Goal: Information Seeking & Learning: Learn about a topic

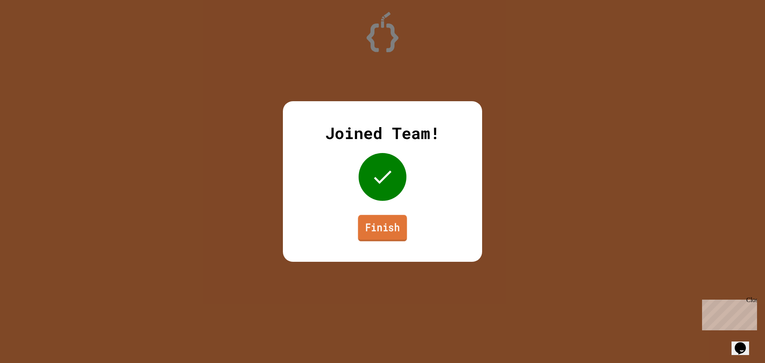
click at [381, 223] on link "Finish" at bounding box center [382, 228] width 49 height 26
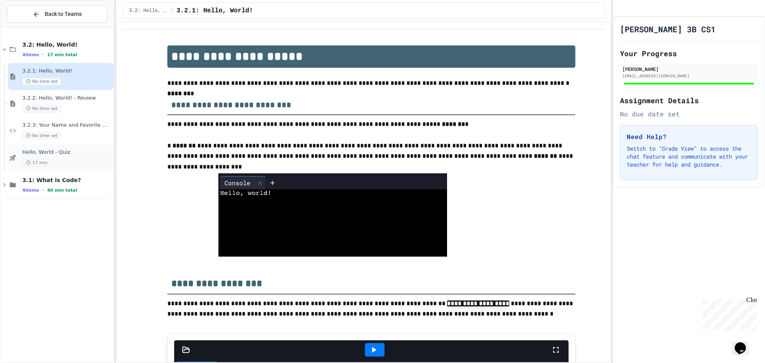
click at [20, 156] on div "Hello, World - Quiz 17 min" at bounding box center [61, 157] width 106 height 27
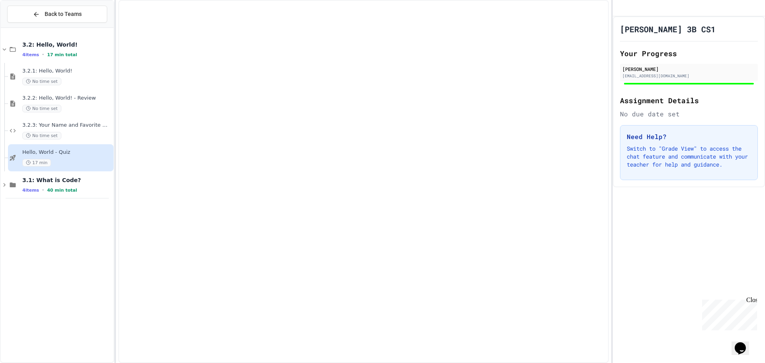
click at [20, 156] on div "Hello, World - Quiz 17 min" at bounding box center [61, 157] width 106 height 27
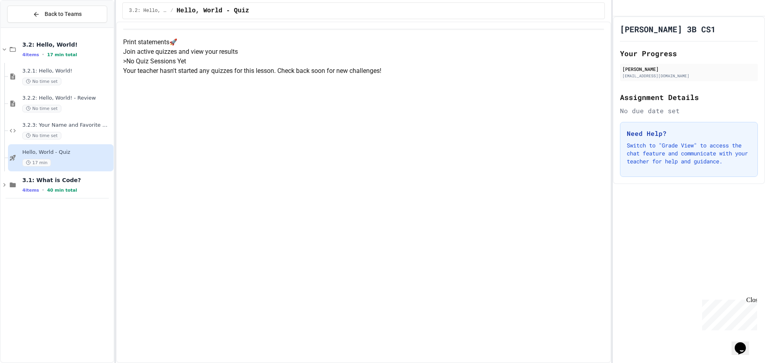
drag, startPoint x: 284, startPoint y: 113, endPoint x: 438, endPoint y: 115, distance: 153.8
click at [438, 66] on h5 "> No Quiz Sessions Yet" at bounding box center [363, 62] width 481 height 10
click at [437, 76] on div "Print statements 🚀 Join active quizzes and view your results > No Quiz Sessions…" at bounding box center [363, 56] width 481 height 38
drag, startPoint x: 436, startPoint y: 63, endPoint x: 193, endPoint y: 200, distance: 278.0
click at [193, 76] on div "Print statements 🚀 Join active quizzes and view your results > No Quiz Sessions…" at bounding box center [363, 56] width 481 height 38
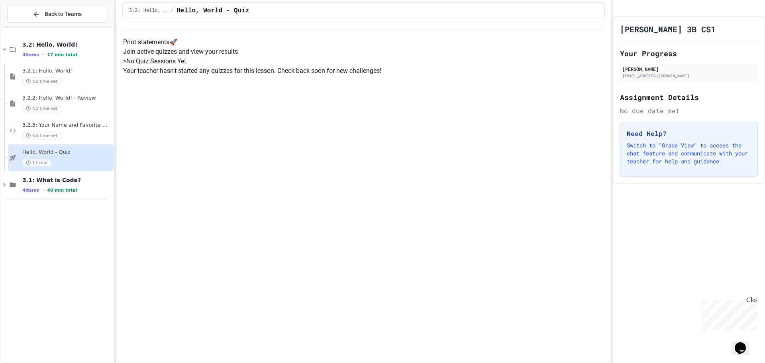
click at [393, 76] on div "> No Quiz Sessions Yet Your teacher hasn't started any quizzes for this lesson.…" at bounding box center [363, 66] width 481 height 19
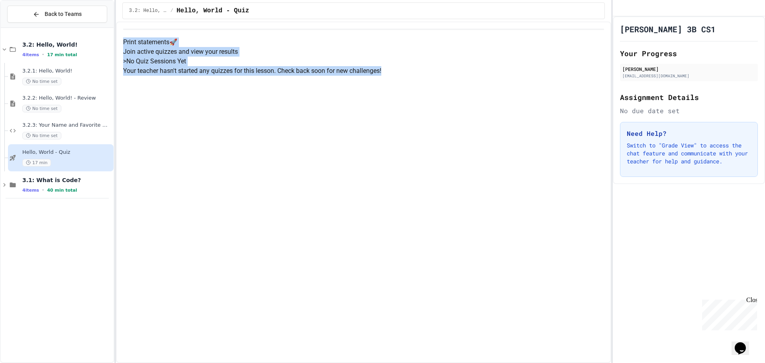
drag, startPoint x: 393, startPoint y: 157, endPoint x: 262, endPoint y: 43, distance: 174.3
click at [262, 43] on div "Print statements 🚀 Join active quizzes and view your results > No Quiz Sessions…" at bounding box center [363, 56] width 481 height 38
click at [494, 57] on div "Print statements 🚀 Join active quizzes and view your results" at bounding box center [363, 46] width 481 height 19
drag, startPoint x: 441, startPoint y: 148, endPoint x: 245, endPoint y: 55, distance: 216.6
click at [245, 55] on div "Print statements 🚀 Join active quizzes and view your results > No Quiz Sessions…" at bounding box center [363, 56] width 481 height 38
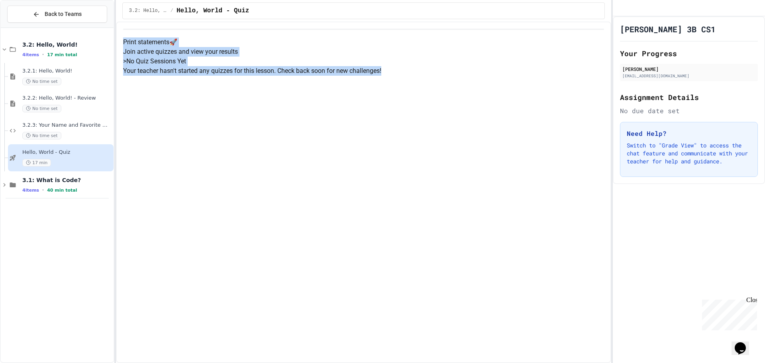
click at [245, 47] on h4 "Print statements 🚀" at bounding box center [363, 42] width 481 height 10
drag, startPoint x: 405, startPoint y: 159, endPoint x: 227, endPoint y: 31, distance: 218.8
click at [227, 31] on div "Print statements 🚀 Join active quizzes and view your results > No Quiz Sessions…" at bounding box center [363, 52] width 481 height 47
click at [365, 76] on p "Your teacher hasn't started any quizzes for this lesson. Check back soon for ne…" at bounding box center [363, 71] width 481 height 10
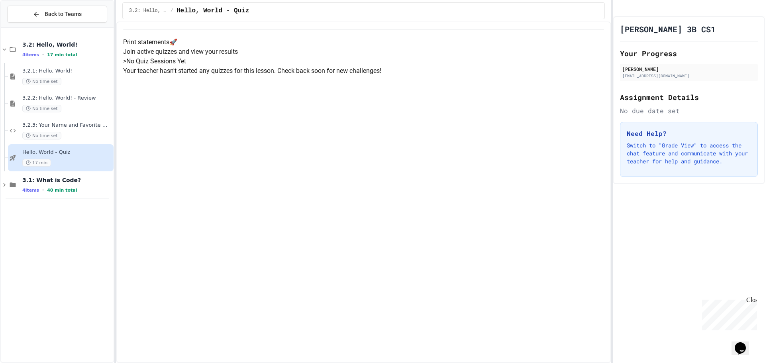
drag, startPoint x: 399, startPoint y: 226, endPoint x: 420, endPoint y: 207, distance: 28.5
click at [402, 76] on div "Print statements 🚀 Join active quizzes and view your results > No Quiz Sessions…" at bounding box center [363, 56] width 481 height 38
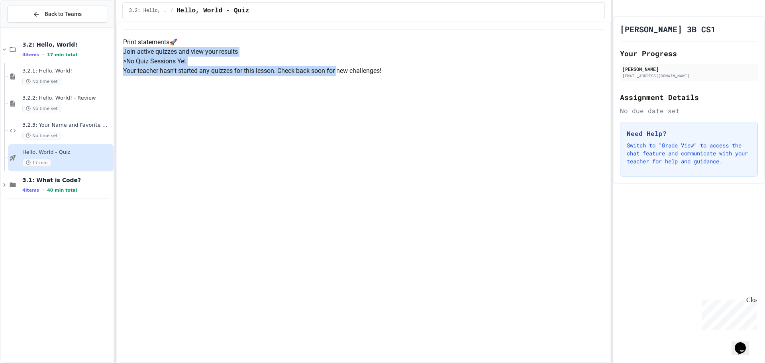
drag, startPoint x: 426, startPoint y: 145, endPoint x: 255, endPoint y: 87, distance: 180.5
click at [249, 67] on div "Print statements 🚀 Join active quizzes and view your results > No Quiz Sessions…" at bounding box center [363, 56] width 481 height 38
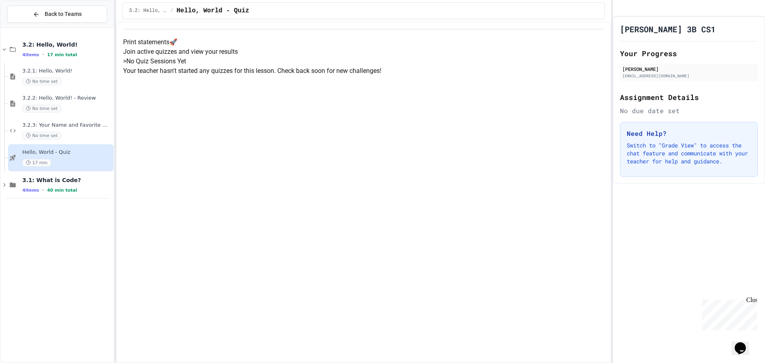
drag, startPoint x: 452, startPoint y: 282, endPoint x: 455, endPoint y: 275, distance: 7.8
click at [456, 76] on div "Print statements 🚀 Join active quizzes and view your results > No Quiz Sessions…" at bounding box center [363, 56] width 481 height 38
click at [752, 298] on div "Close" at bounding box center [751, 301] width 10 height 10
click at [424, 76] on div "Print statements 🚀 Join active quizzes and view your results > No Quiz Sessions…" at bounding box center [363, 56] width 481 height 38
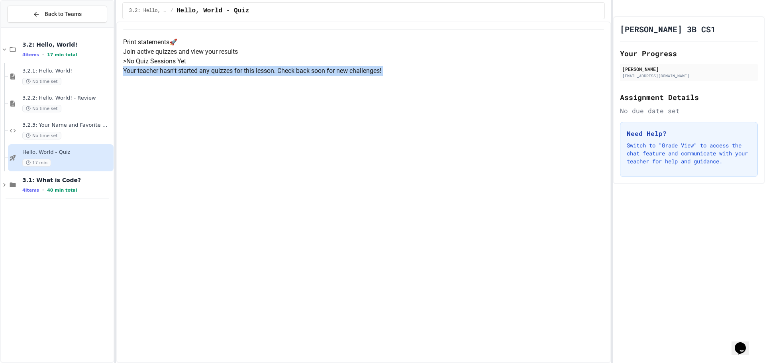
click at [424, 76] on div "Print statements 🚀 Join active quizzes and view your results > No Quiz Sessions…" at bounding box center [363, 56] width 481 height 38
drag, startPoint x: 485, startPoint y: 162, endPoint x: 485, endPoint y: 167, distance: 4.4
click at [485, 76] on div "> No Quiz Sessions Yet Your teacher hasn't started any quizzes for this lesson.…" at bounding box center [363, 66] width 481 height 19
click at [495, 76] on div "> No Quiz Sessions Yet Your teacher hasn't started any quizzes for this lesson.…" at bounding box center [363, 66] width 481 height 19
drag, startPoint x: 442, startPoint y: 243, endPoint x: 430, endPoint y: 253, distance: 15.3
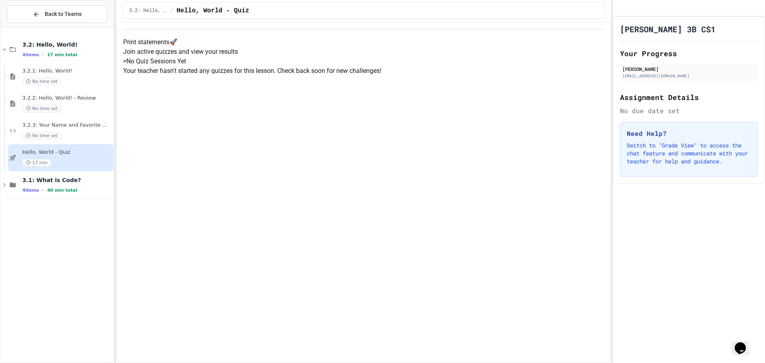
click at [430, 76] on div "Print statements 🚀 Join active quizzes and view your results > No Quiz Sessions…" at bounding box center [363, 56] width 481 height 38
click at [381, 76] on div "> No Quiz Sessions Yet Your teacher hasn't started any quizzes for this lesson.…" at bounding box center [363, 66] width 481 height 19
drag, startPoint x: 399, startPoint y: 155, endPoint x: 406, endPoint y: 171, distance: 18.4
click at [405, 76] on div "> No Quiz Sessions Yet Your teacher hasn't started any quizzes for this lesson.…" at bounding box center [363, 66] width 481 height 19
click at [455, 76] on div "Print statements 🚀 Join active quizzes and view your results > No Quiz Sessions…" at bounding box center [363, 56] width 481 height 38
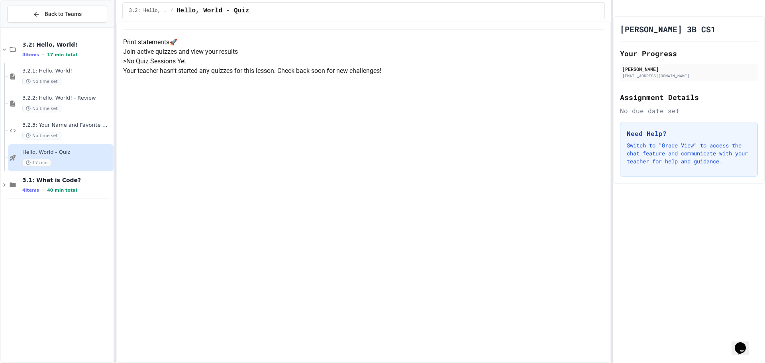
drag, startPoint x: 455, startPoint y: 342, endPoint x: 455, endPoint y: 334, distance: 8.0
click at [455, 76] on div "Print statements 🚀 Join active quizzes and view your results > No Quiz Sessions…" at bounding box center [363, 56] width 481 height 38
click at [475, 76] on div "> No Quiz Sessions Yet Your teacher hasn't started any quizzes for this lesson.…" at bounding box center [363, 66] width 481 height 19
click at [509, 76] on div "Print statements 🚀 Join active quizzes and view your results > No Quiz Sessions…" at bounding box center [363, 56] width 481 height 38
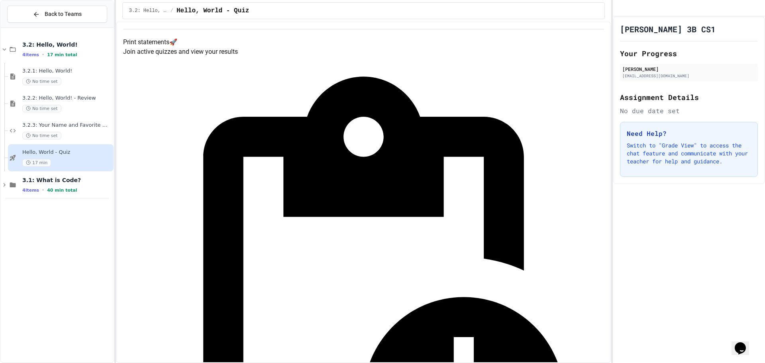
click at [478, 96] on div "Quiz in Progress! Started 9/26/2025 Join Quiz Now" at bounding box center [363, 312] width 481 height 510
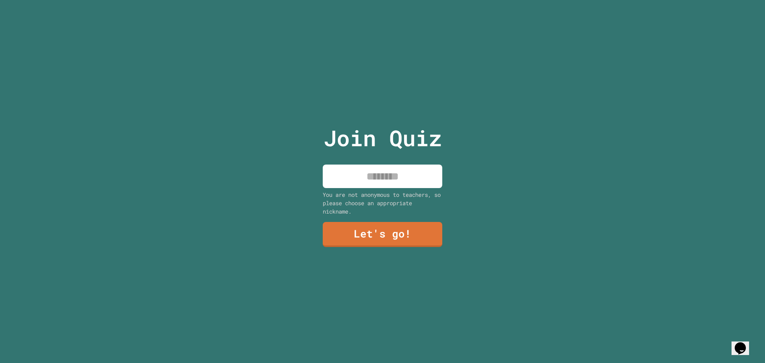
click at [389, 165] on input at bounding box center [383, 177] width 120 height 24
type input "**********"
click at [356, 233] on link "Let's go!" at bounding box center [383, 233] width 116 height 26
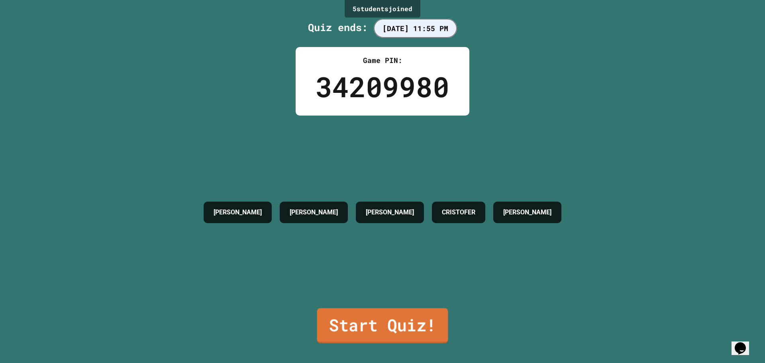
click at [393, 328] on link "Start Quiz!" at bounding box center [382, 325] width 131 height 35
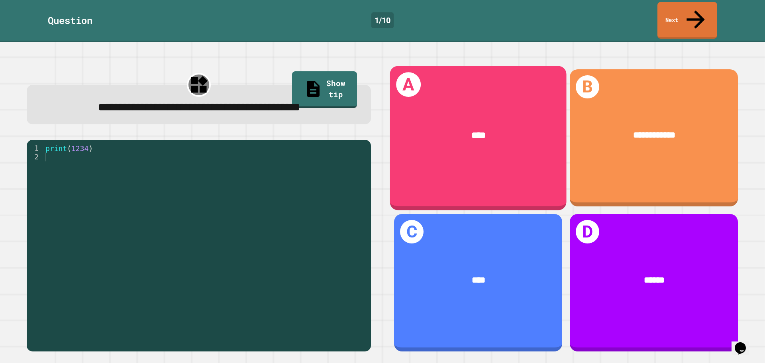
click at [458, 129] on div "****" at bounding box center [478, 135] width 177 height 51
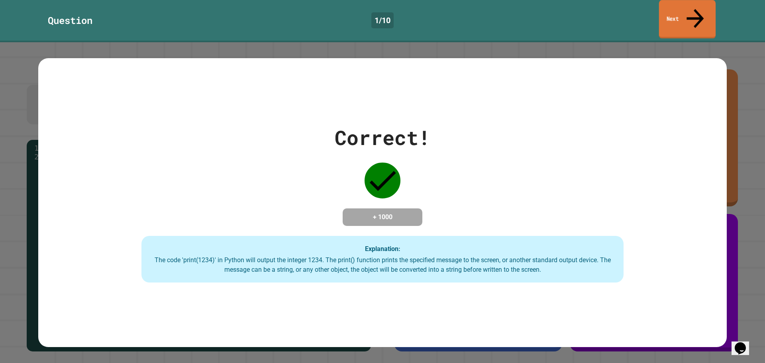
click at [668, 6] on link "Next" at bounding box center [687, 19] width 57 height 39
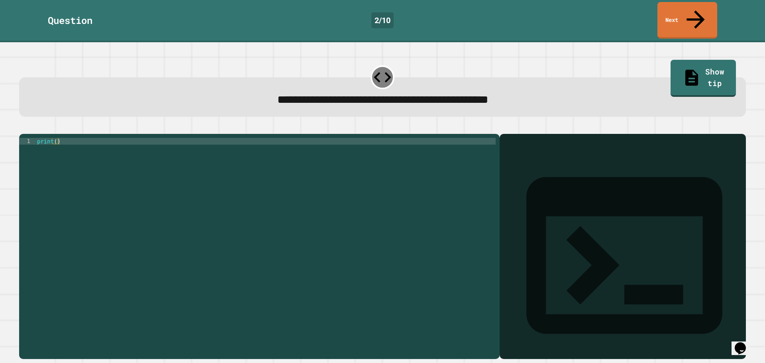
click at [57, 138] on div "print ( )" at bounding box center [265, 246] width 460 height 217
click at [216, 157] on div "print ( 9876543210 )" at bounding box center [265, 246] width 460 height 217
click at [90, 138] on div "print ( 9876543210 )" at bounding box center [265, 246] width 460 height 217
type textarea "**********"
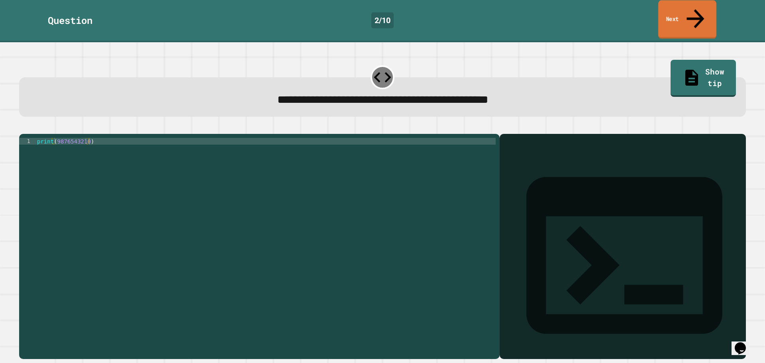
click at [704, 15] on link "Next" at bounding box center [687, 19] width 58 height 39
click at [78, 14] on div "Question" at bounding box center [70, 20] width 45 height 14
click at [58, 138] on div "print ( )" at bounding box center [265, 246] width 460 height 217
click at [53, 138] on div "print ( )" at bounding box center [265, 246] width 460 height 217
click at [55, 138] on div "print ( )" at bounding box center [265, 246] width 460 height 217
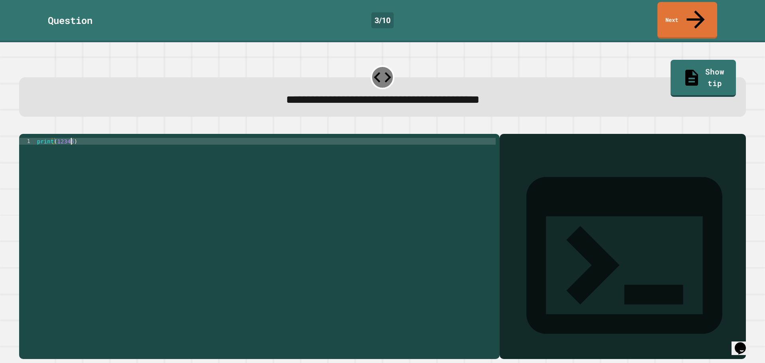
scroll to position [0, 2]
type textarea "**********"
click at [23, 128] on icon "button" at bounding box center [23, 128] width 0 height 0
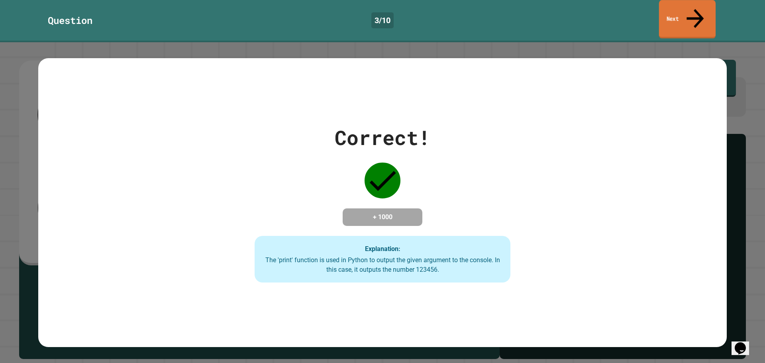
click at [661, 5] on link "Next" at bounding box center [687, 19] width 57 height 39
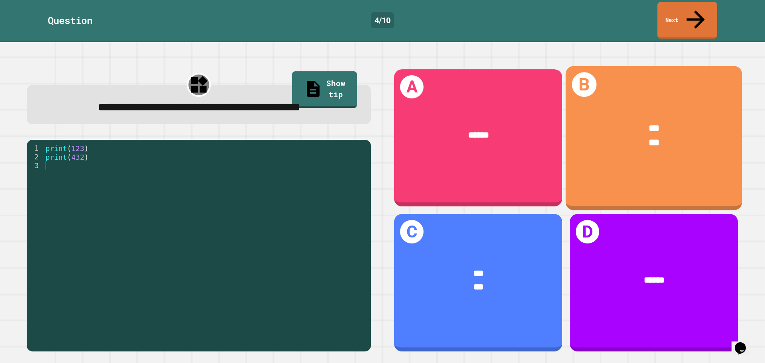
click at [592, 142] on div "*** ***" at bounding box center [654, 135] width 177 height 65
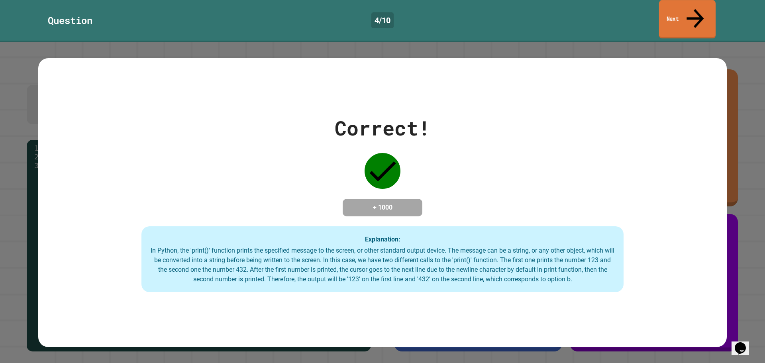
click at [697, 9] on icon at bounding box center [695, 18] width 17 height 19
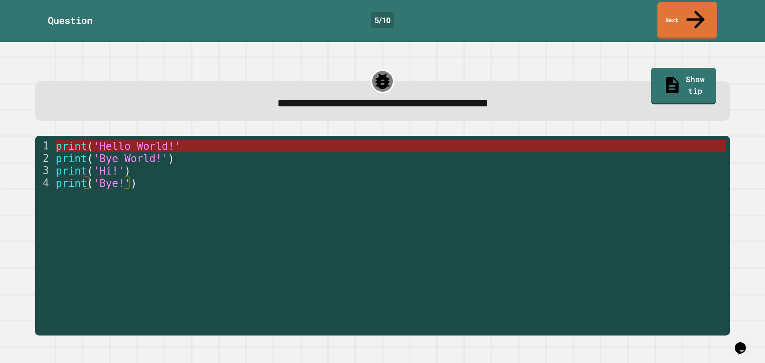
click at [145, 140] on span "'Hello World!'" at bounding box center [136, 146] width 87 height 12
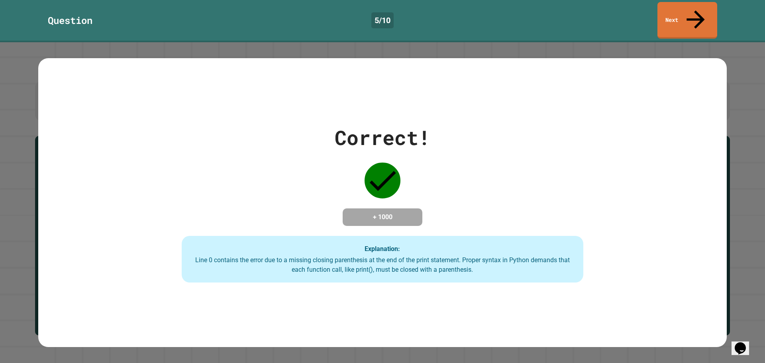
click at [672, 13] on link "Next" at bounding box center [688, 20] width 60 height 37
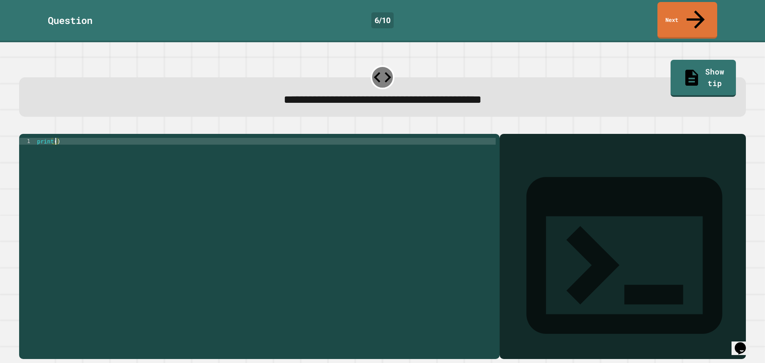
click at [55, 138] on div "print ( )" at bounding box center [265, 246] width 460 height 217
type textarea "**********"
click at [31, 130] on icon "button" at bounding box center [28, 133] width 4 height 6
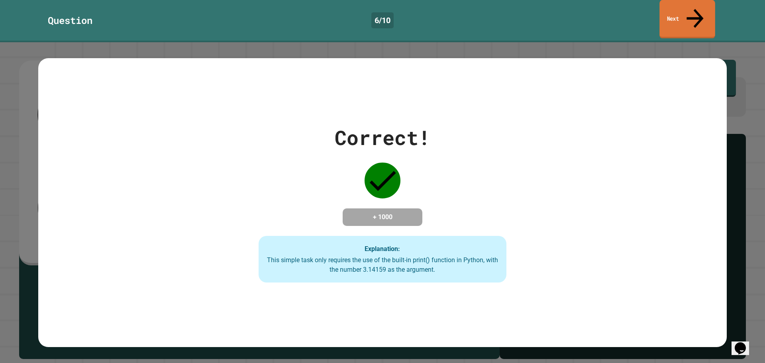
click at [684, 3] on link "Next" at bounding box center [687, 19] width 55 height 39
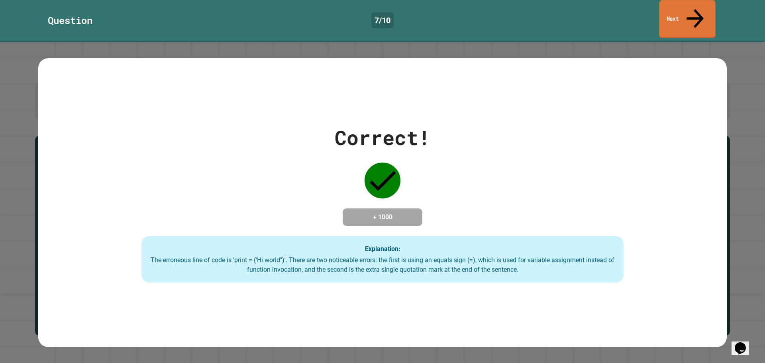
click at [696, 4] on link "Next" at bounding box center [687, 19] width 56 height 39
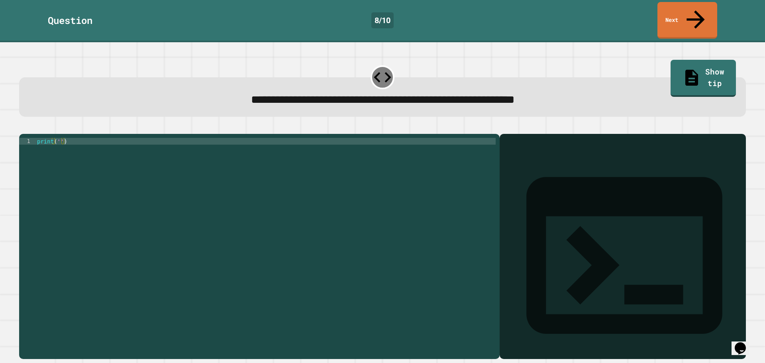
click at [55, 138] on div "print ( '' )" at bounding box center [265, 246] width 460 height 217
click at [59, 138] on div "print ( '' )" at bounding box center [265, 246] width 460 height 217
click at [190, 154] on div "print ( 'Its a beautiful day' )" at bounding box center [265, 246] width 460 height 217
click at [23, 128] on icon "button" at bounding box center [23, 128] width 0 height 0
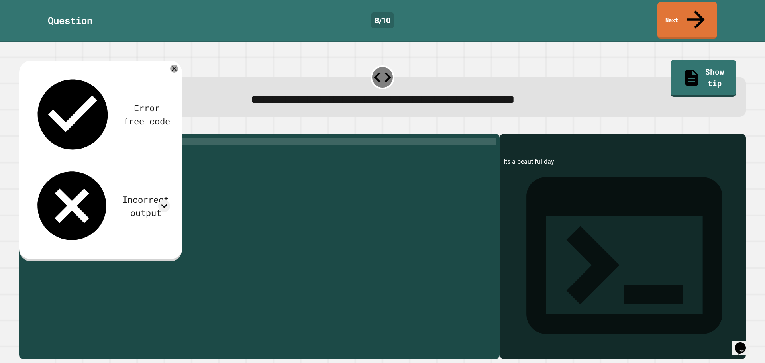
click at [59, 138] on div "print ( 'Its a beautiful day' )" at bounding box center [265, 246] width 460 height 217
click at [23, 128] on icon "button" at bounding box center [23, 128] width 0 height 0
click at [65, 138] on div "print ( 'Its a beautiful day' )" at bounding box center [265, 246] width 460 height 217
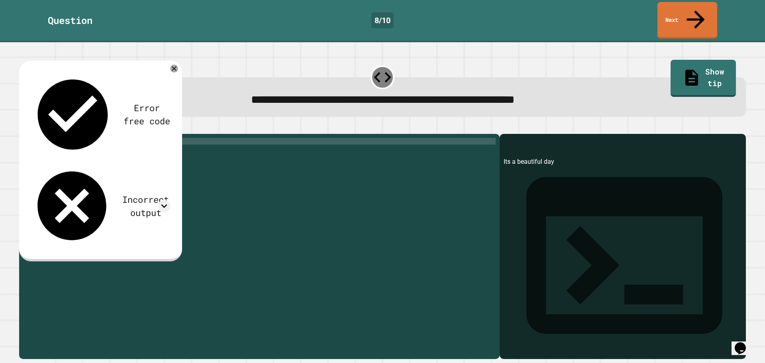
click at [23, 128] on icon "button" at bounding box center [23, 128] width 0 height 0
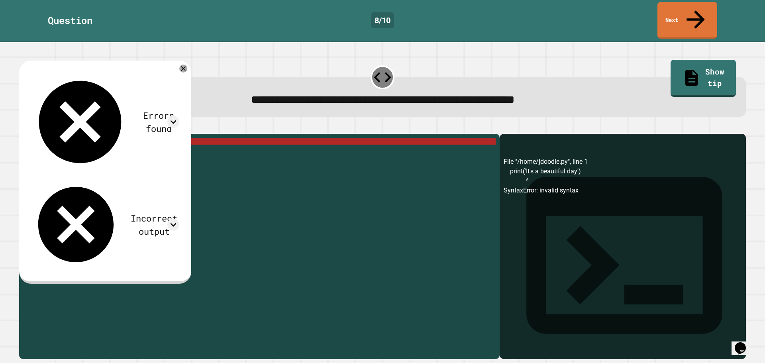
click at [66, 138] on div "print ( 'It' s a beautiful day ')" at bounding box center [265, 246] width 460 height 217
click at [69, 138] on div "print ( 'It' s a beautiful day ')" at bounding box center [265, 246] width 460 height 217
click at [68, 138] on div "print ( 'It' s a beautiful day ')" at bounding box center [265, 246] width 460 height 217
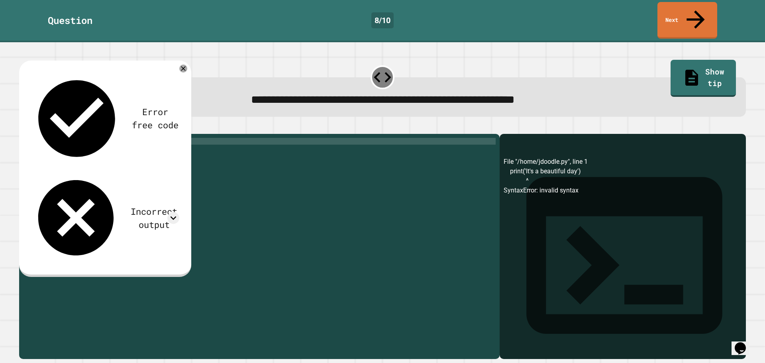
drag, startPoint x: 58, startPoint y: 134, endPoint x: 72, endPoint y: 130, distance: 14.8
click at [59, 138] on div "print ( 'Its a beautiful day' )" at bounding box center [265, 246] width 460 height 217
click at [120, 138] on div "print ( '' Its a beautiful day ')" at bounding box center [265, 246] width 460 height 217
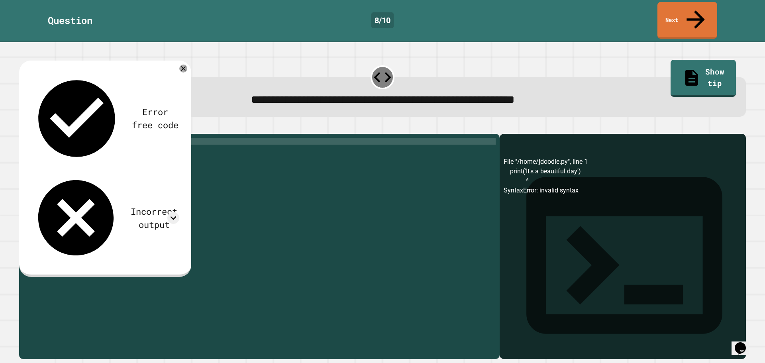
click at [23, 128] on icon "button" at bounding box center [23, 128] width 0 height 0
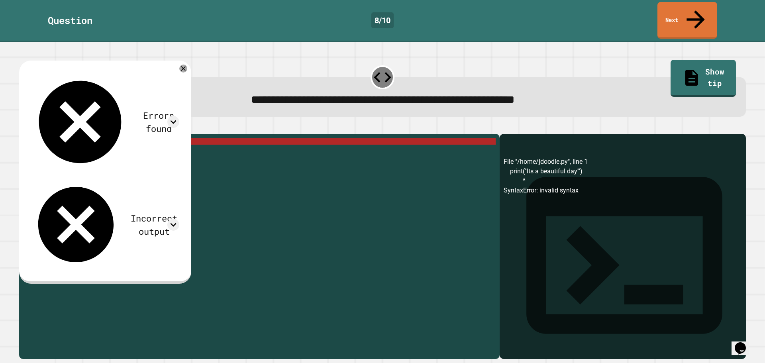
click at [128, 138] on div "print ( '' Its a beautiful day ''')" at bounding box center [265, 246] width 460 height 217
click at [127, 138] on div "print ( '' Its a beautiful day ''')" at bounding box center [265, 246] width 460 height 217
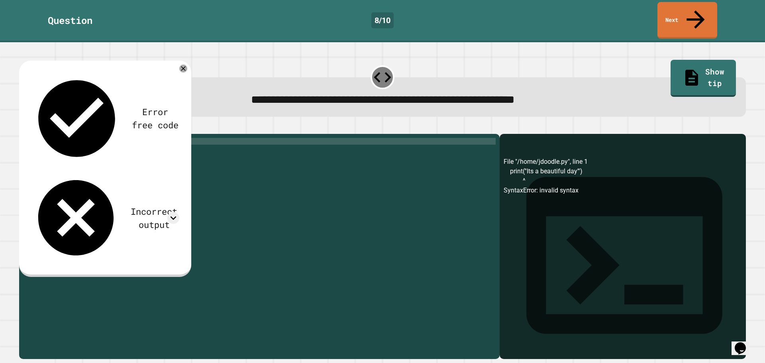
click at [23, 128] on icon "button" at bounding box center [23, 128] width 0 height 0
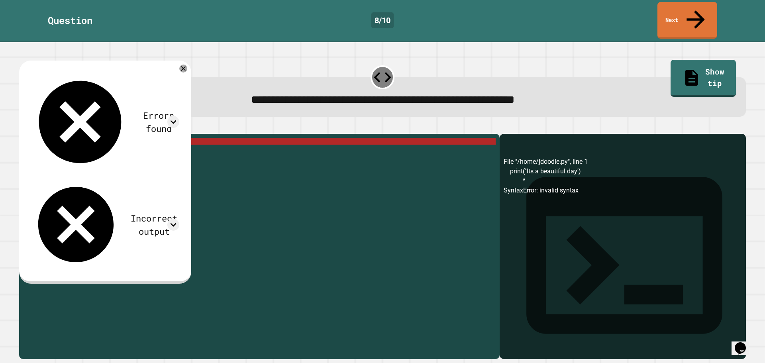
click at [62, 138] on div "print ( '' Its a beautiful day ')" at bounding box center [265, 246] width 460 height 217
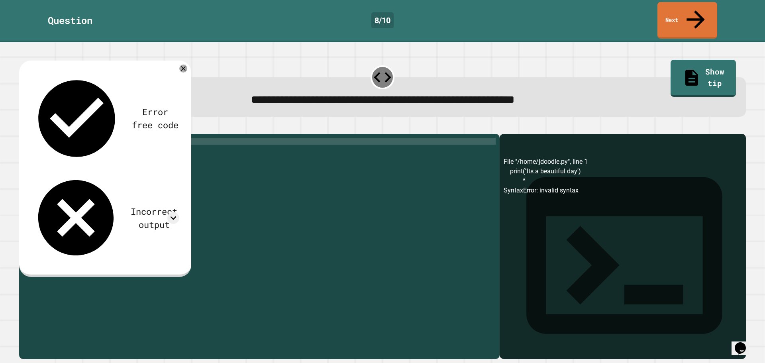
click at [116, 138] on div "print ( Its a beautiful day ')" at bounding box center [265, 246] width 460 height 217
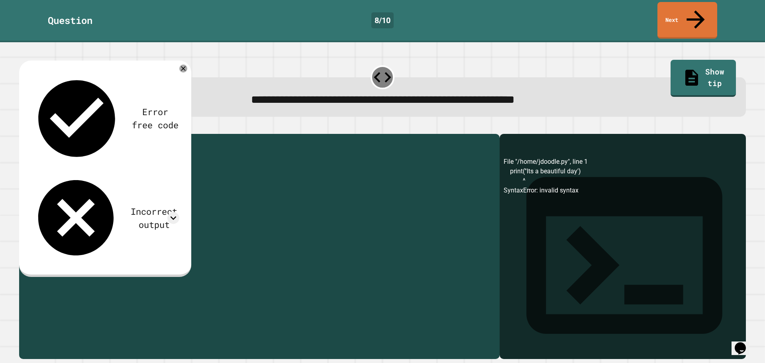
click at [116, 138] on div "print ( Its a beautiful day ')" at bounding box center [265, 239] width 460 height 203
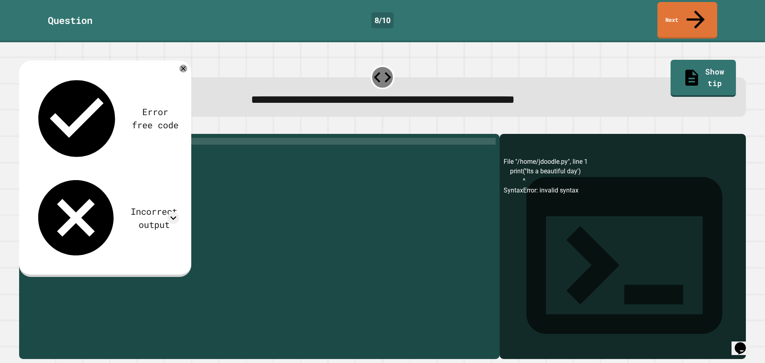
click at [116, 138] on div "print ( Its a beautiful day ')" at bounding box center [265, 246] width 460 height 217
click at [23, 128] on icon "button" at bounding box center [23, 128] width 0 height 0
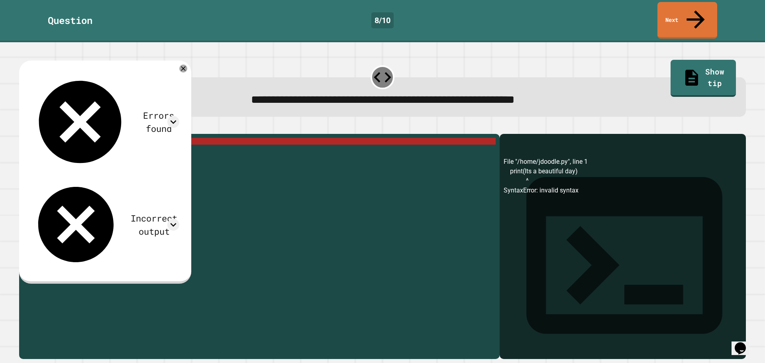
click at [55, 138] on div "print ( Its a beautiful day )" at bounding box center [265, 246] width 460 height 217
click at [115, 138] on div "print ( Its a beautiful day )" at bounding box center [265, 246] width 460 height 217
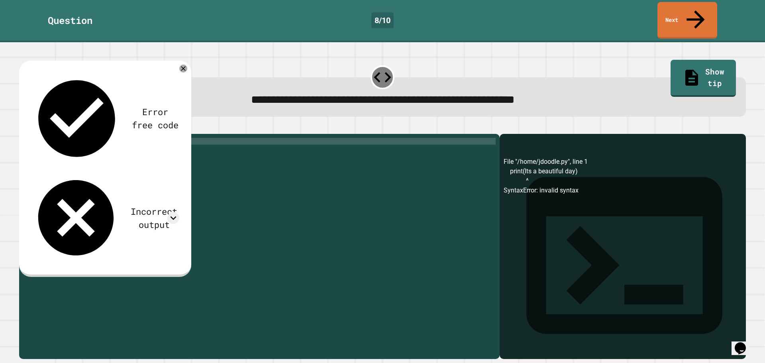
click at [55, 138] on div "print ( Its a beautiful day ')" at bounding box center [265, 246] width 460 height 217
type textarea "**********"
click at [23, 128] on icon "button" at bounding box center [23, 128] width 0 height 0
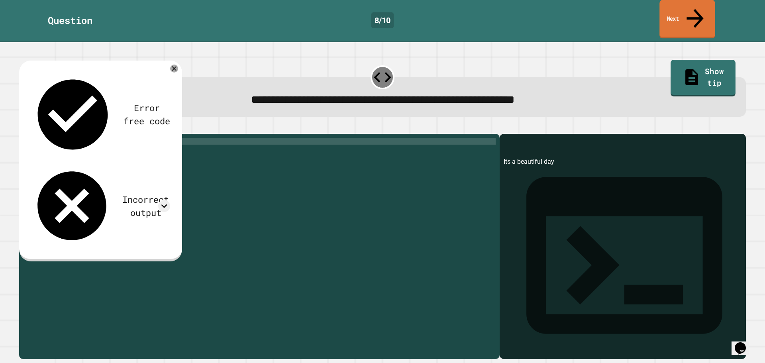
click at [687, 16] on link "Next" at bounding box center [687, 19] width 55 height 39
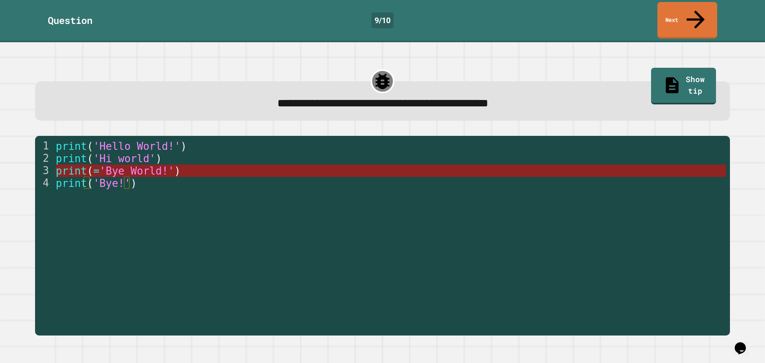
click at [160, 165] on span "'Bye World!'" at bounding box center [136, 171] width 75 height 12
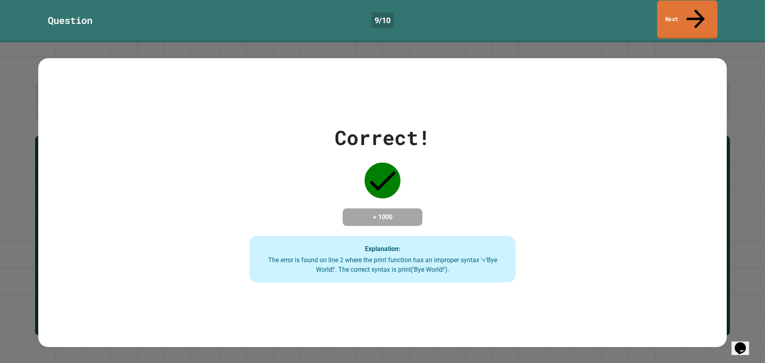
click at [709, 11] on link "Next" at bounding box center [687, 19] width 60 height 39
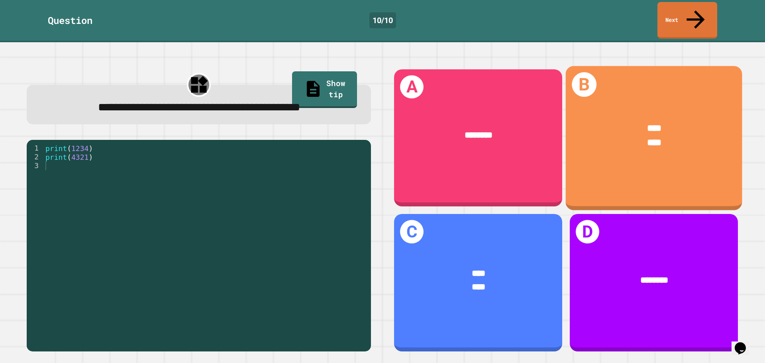
click at [635, 146] on div "**** ****" at bounding box center [654, 135] width 177 height 65
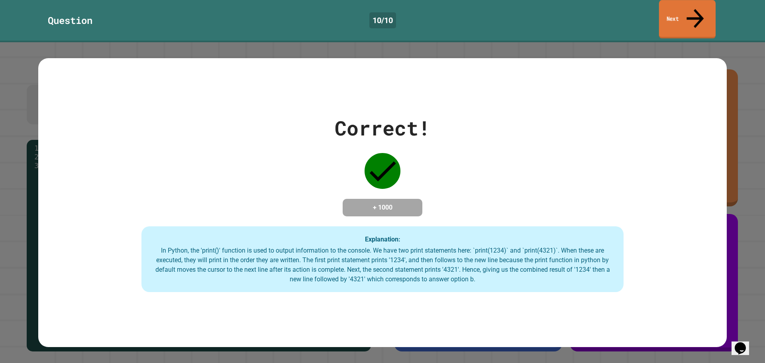
click at [674, 13] on link "Next" at bounding box center [687, 19] width 57 height 39
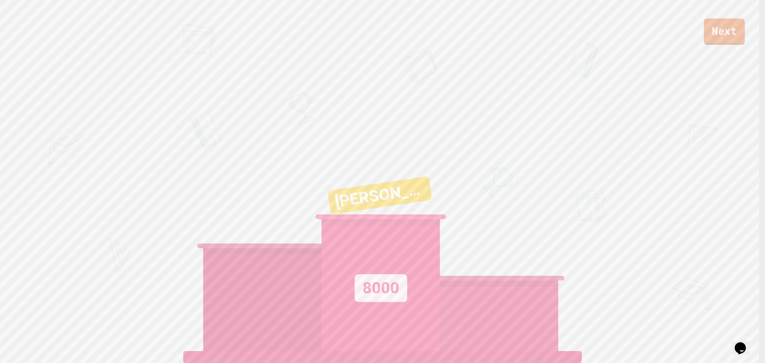
click at [731, 34] on link "Next" at bounding box center [724, 31] width 41 height 26
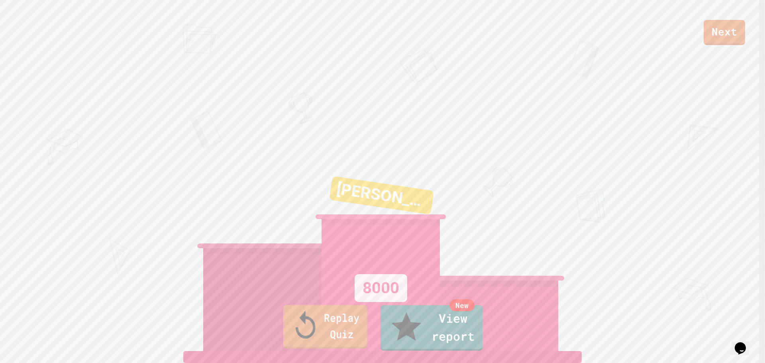
click at [346, 344] on link "Replay Quiz" at bounding box center [325, 326] width 84 height 43
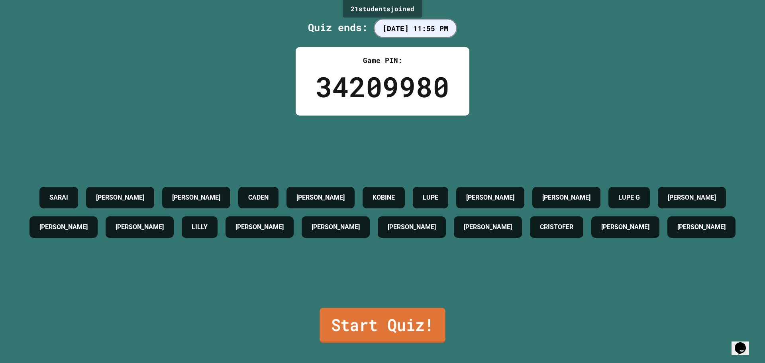
click at [395, 332] on link "Start Quiz!" at bounding box center [383, 325] width 126 height 35
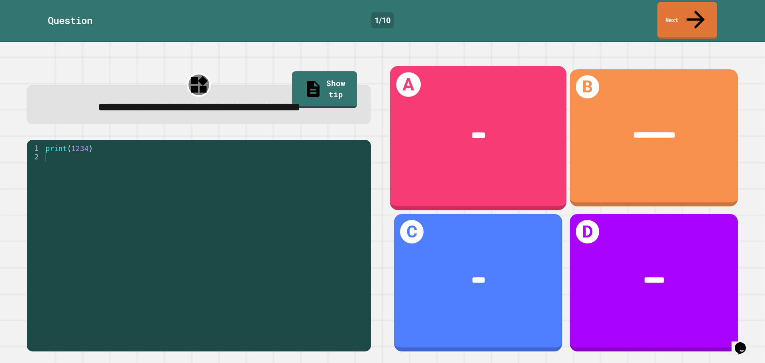
click at [463, 140] on div "****" at bounding box center [478, 135] width 177 height 51
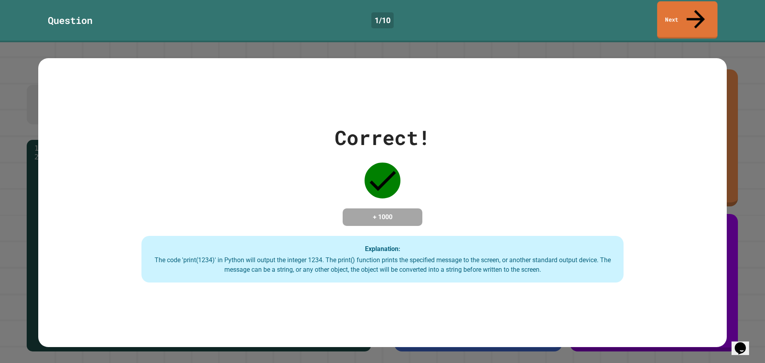
click at [678, 10] on link "Next" at bounding box center [687, 19] width 61 height 37
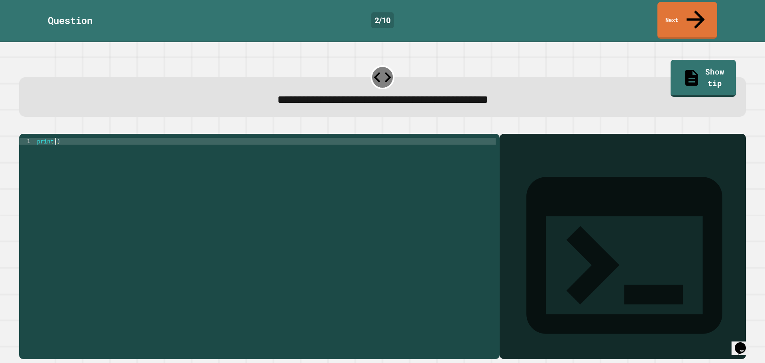
click at [55, 138] on div "print ( )" at bounding box center [265, 246] width 460 height 217
type textarea "**********"
click at [23, 128] on icon "button" at bounding box center [23, 128] width 0 height 0
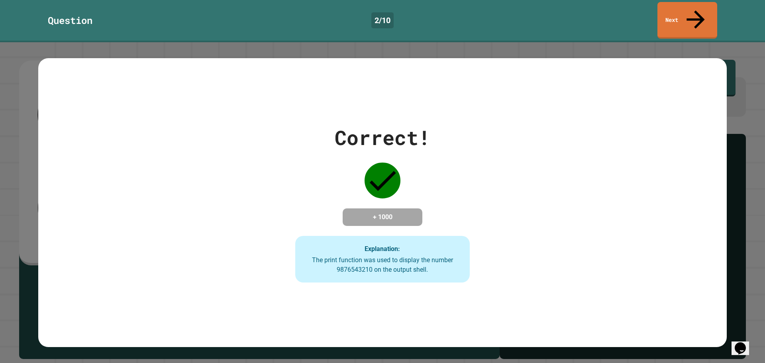
click at [679, 12] on link "Next" at bounding box center [688, 20] width 60 height 37
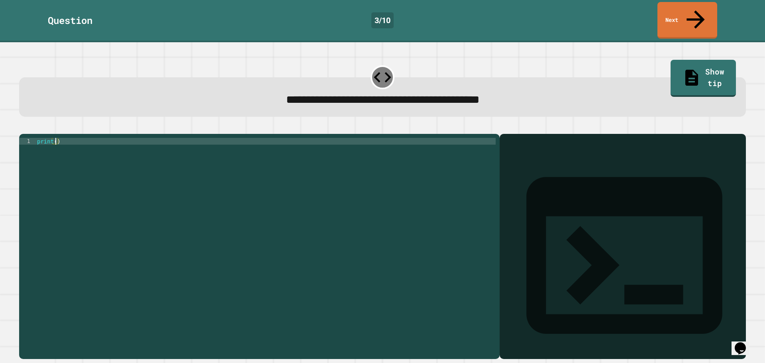
click at [54, 138] on div "print ( )" at bounding box center [265, 246] width 460 height 217
type textarea "**********"
click at [23, 128] on icon "button" at bounding box center [23, 128] width 0 height 0
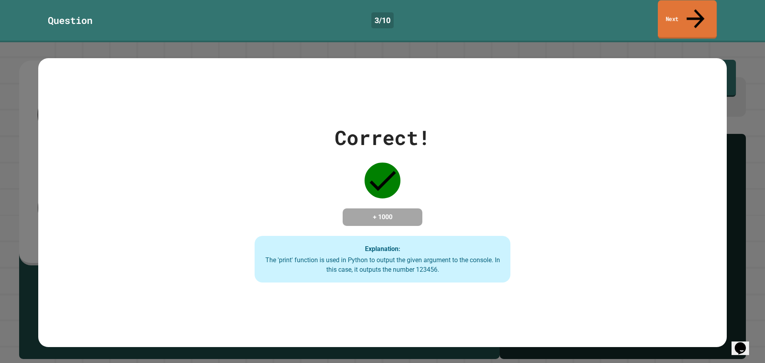
click at [690, 12] on link "Next" at bounding box center [687, 19] width 59 height 39
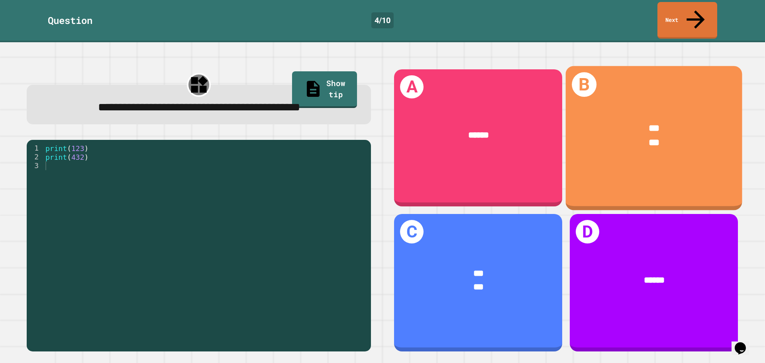
click at [649, 135] on div "*** ***" at bounding box center [654, 135] width 177 height 65
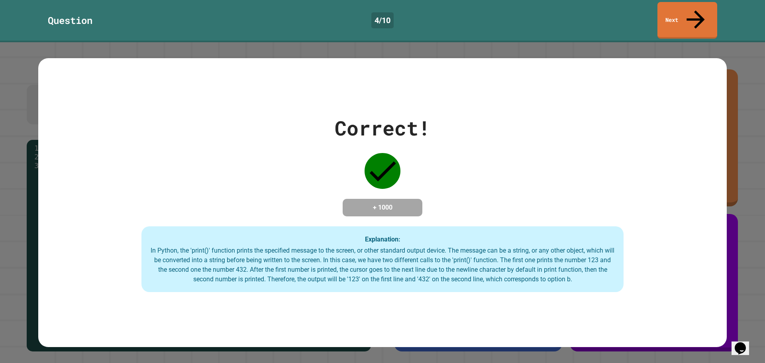
click at [678, 14] on link "Next" at bounding box center [688, 20] width 60 height 37
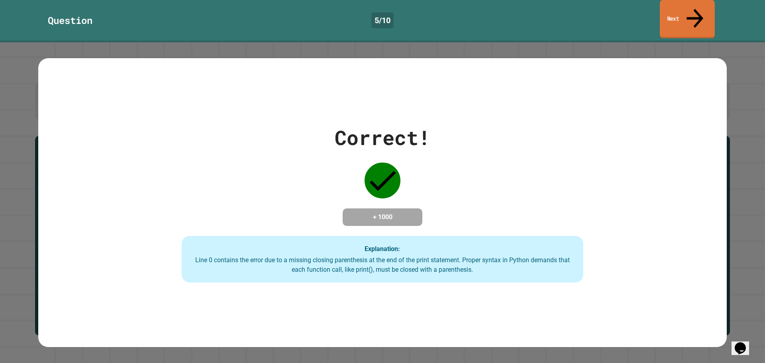
drag, startPoint x: 687, startPoint y: 8, endPoint x: 691, endPoint y: 18, distance: 10.4
click at [688, 12] on link "Next" at bounding box center [687, 19] width 55 height 39
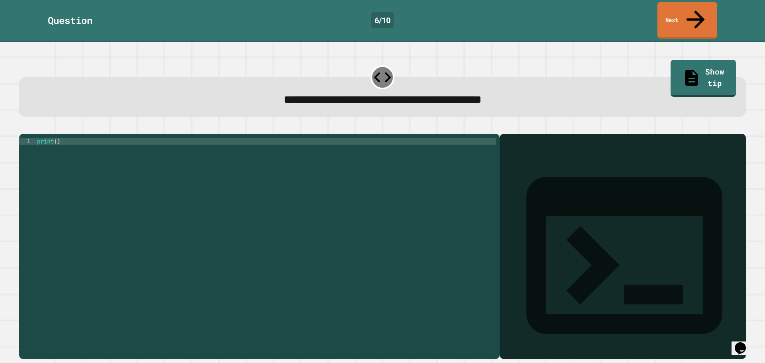
click at [54, 138] on div "print ( )" at bounding box center [265, 246] width 460 height 217
type textarea "**********"
click at [23, 128] on button "button" at bounding box center [23, 128] width 0 height 0
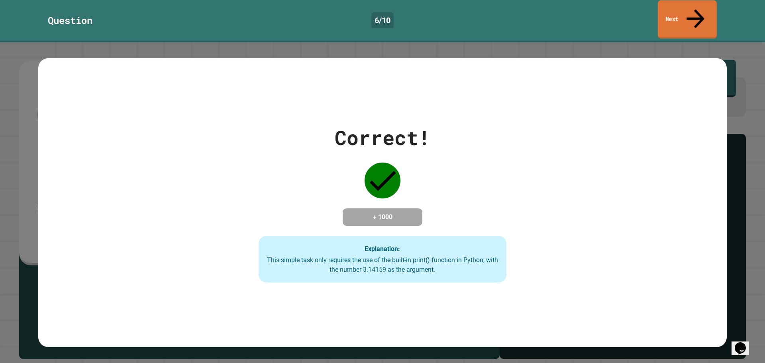
click at [679, 8] on link "Next" at bounding box center [687, 19] width 59 height 39
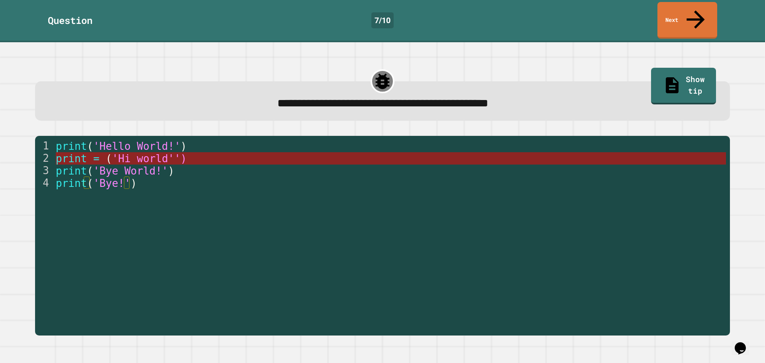
click at [160, 153] on span "'Hi world'')" at bounding box center [149, 159] width 75 height 12
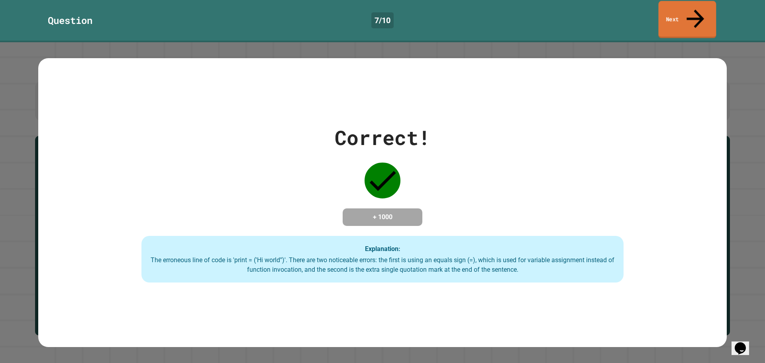
click at [717, 15] on div "Question 7 / 10 Next" at bounding box center [382, 20] width 765 height 37
click at [704, 3] on link "Next" at bounding box center [687, 19] width 58 height 39
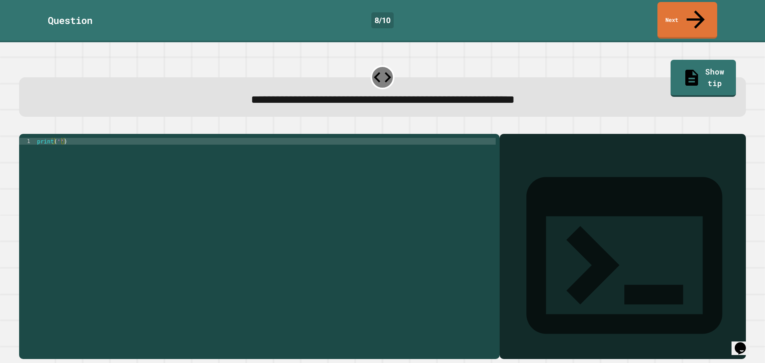
click at [57, 138] on div "print ( '' )" at bounding box center [265, 246] width 460 height 217
click at [31, 130] on icon "button" at bounding box center [28, 133] width 4 height 6
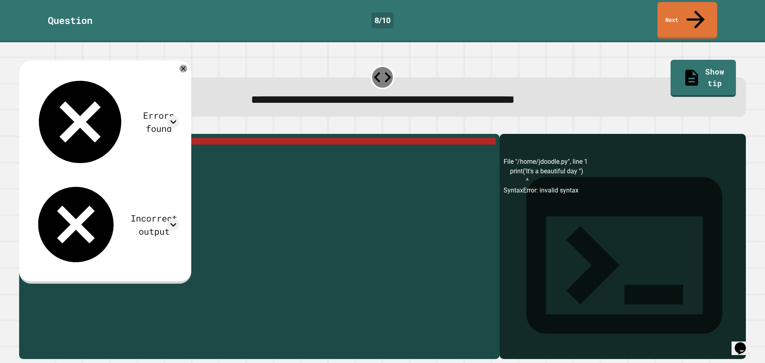
click at [123, 138] on div "print ( 'It' s a beautiful day '' )" at bounding box center [265, 246] width 460 height 217
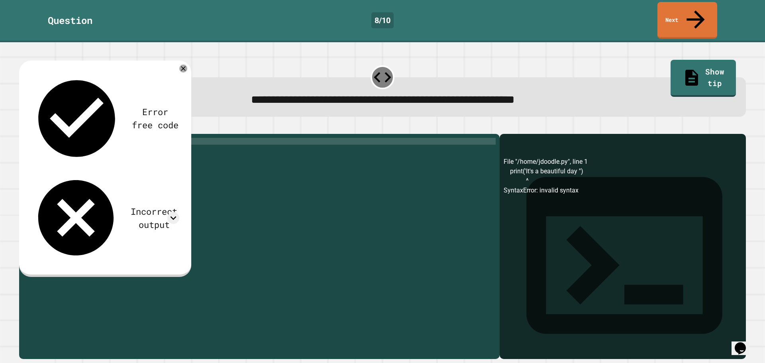
click at [66, 138] on div "print ( 'It' s a beautiful day '' )" at bounding box center [265, 246] width 460 height 217
click at [59, 138] on div "print ( 'Its a beautiful day'')" at bounding box center [265, 246] width 460 height 217
click at [123, 138] on div "print ( 'Its a beautiful day'')" at bounding box center [265, 246] width 460 height 217
click at [119, 138] on div "print ( 'Its a beautiful day'')" at bounding box center [265, 246] width 460 height 217
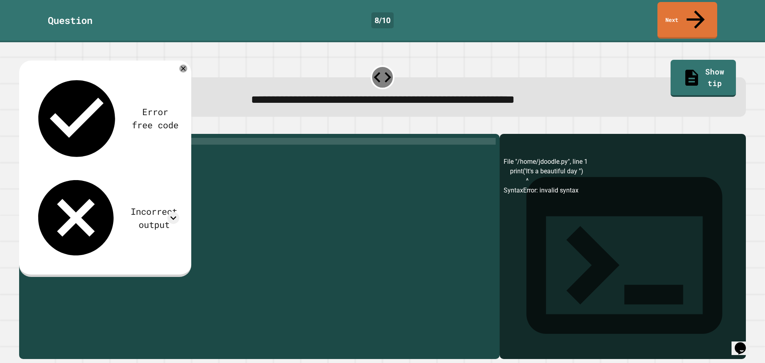
click at [137, 138] on div "print ( 'Its a beautiful day)" at bounding box center [265, 246] width 460 height 217
click at [117, 138] on div "print ( 'Its a beautiful day)" at bounding box center [265, 246] width 460 height 217
click at [67, 161] on div "print ( 'Its a beautiful day' )" at bounding box center [265, 246] width 460 height 217
click at [120, 138] on div "print ( 'Its a beautiful day' )" at bounding box center [265, 246] width 460 height 217
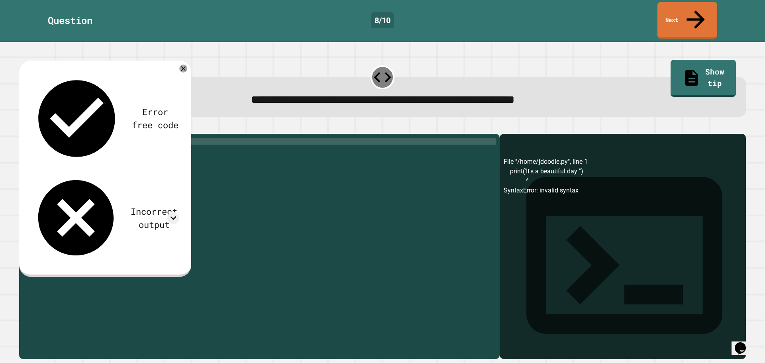
click at [129, 148] on div "print ( 'Its a beautiful day' )" at bounding box center [265, 246] width 460 height 217
type textarea "**********"
click at [23, 128] on icon "button" at bounding box center [23, 128] width 0 height 0
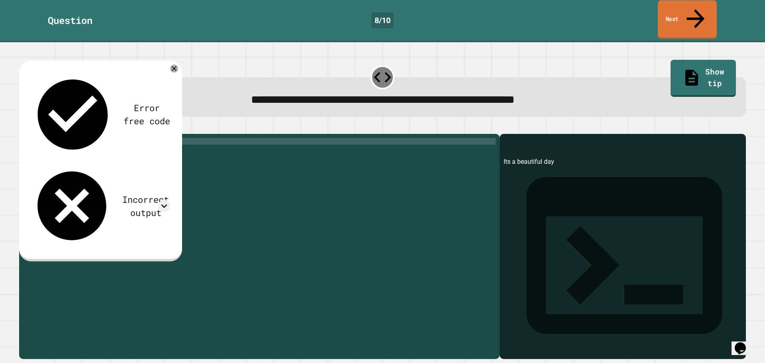
click at [689, 13] on link "Next" at bounding box center [687, 19] width 59 height 39
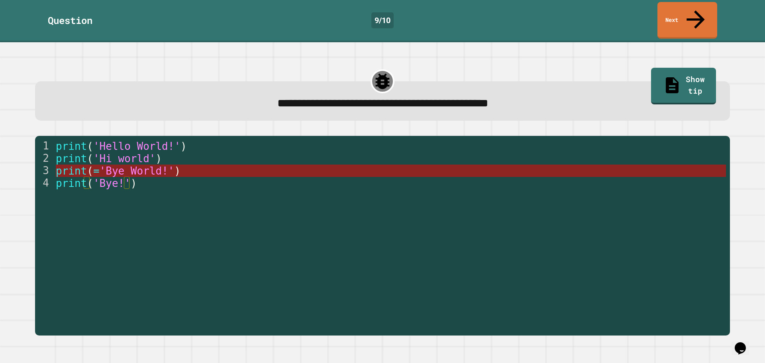
click at [110, 165] on span "'Bye World!'" at bounding box center [136, 171] width 75 height 12
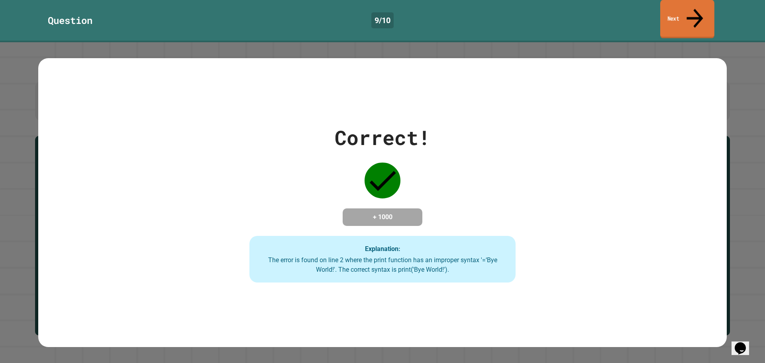
click at [672, 5] on link "Next" at bounding box center [687, 19] width 54 height 39
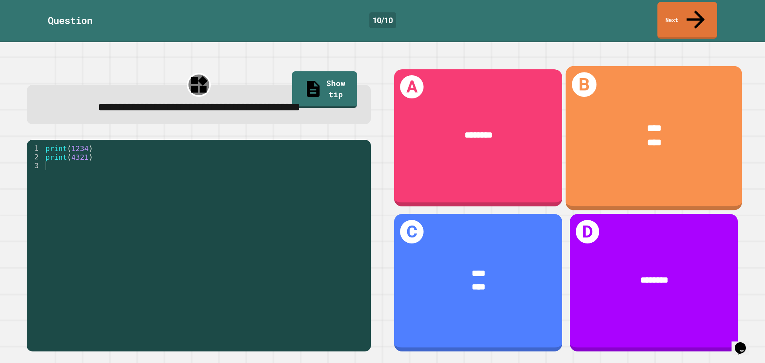
click at [643, 150] on div "**** ****" at bounding box center [654, 135] width 177 height 65
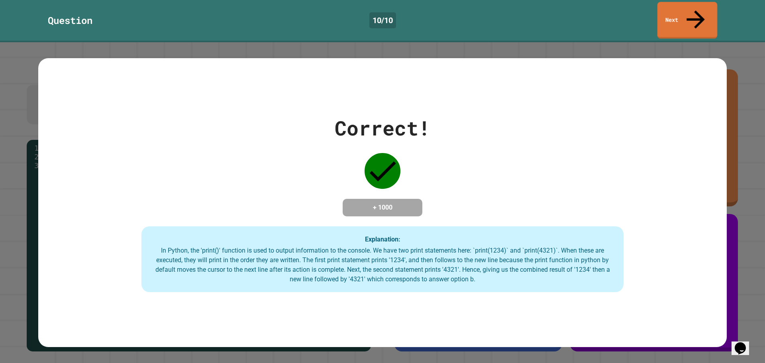
click at [670, 8] on link "Next" at bounding box center [688, 20] width 60 height 37
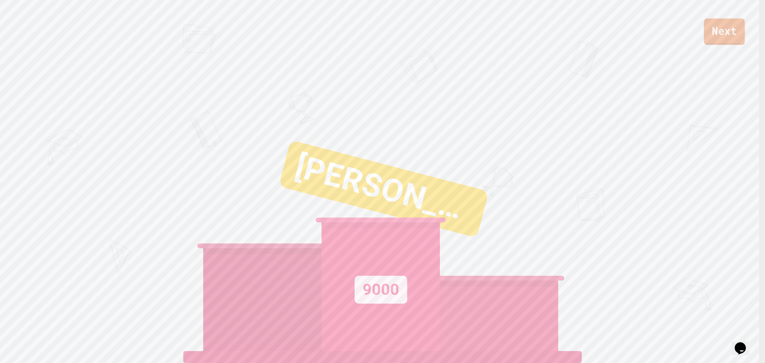
click at [724, 28] on link "Next" at bounding box center [724, 31] width 41 height 26
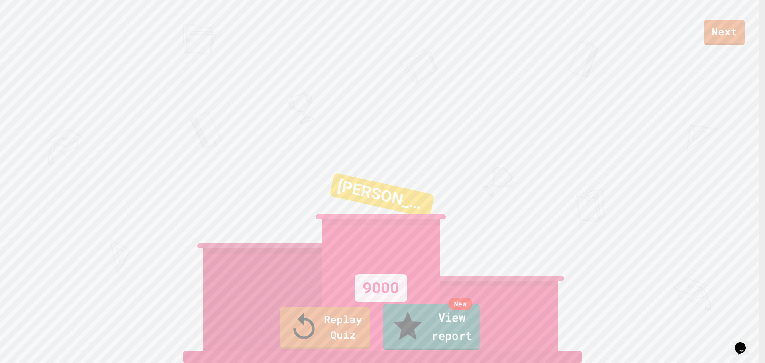
click at [427, 338] on link "New View report" at bounding box center [431, 327] width 96 height 46
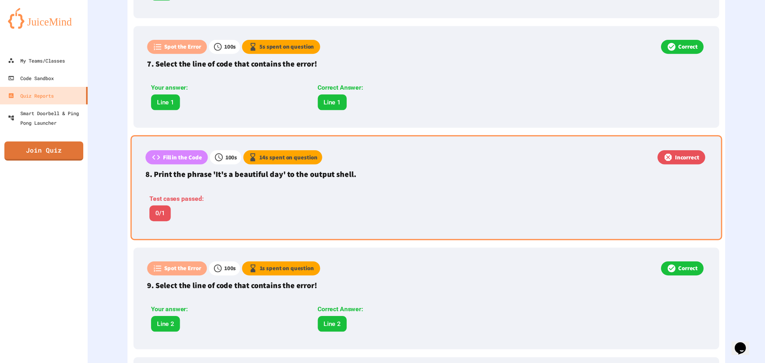
scroll to position [852, 0]
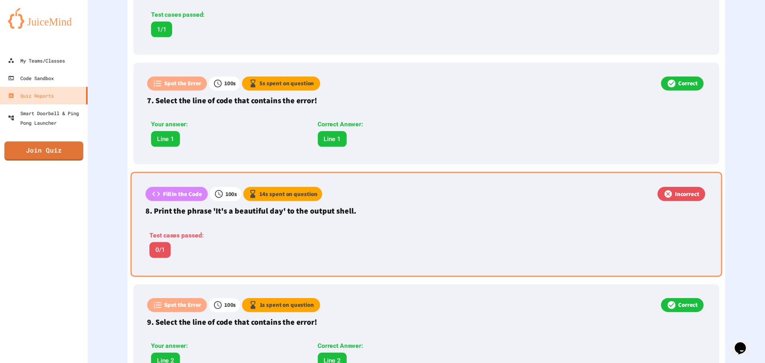
click at [368, 224] on div "Test cases passed: 0/1" at bounding box center [313, 242] width 337 height 39
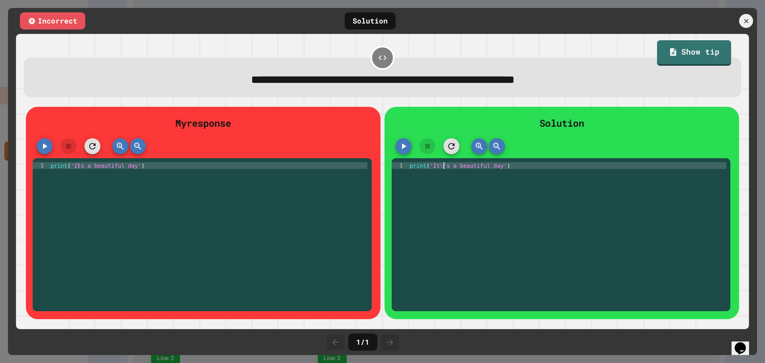
click at [439, 170] on div "print ( 'It \' s a beautiful day' )" at bounding box center [567, 233] width 318 height 142
click at [438, 168] on div "print ( 'It \' s a beautiful day' )" at bounding box center [567, 233] width 318 height 142
type textarea "**********"
click at [479, 203] on div "print ( 'It' s a beautiful day ')" at bounding box center [567, 233] width 318 height 142
click at [407, 150] on button "button" at bounding box center [404, 146] width 16 height 16
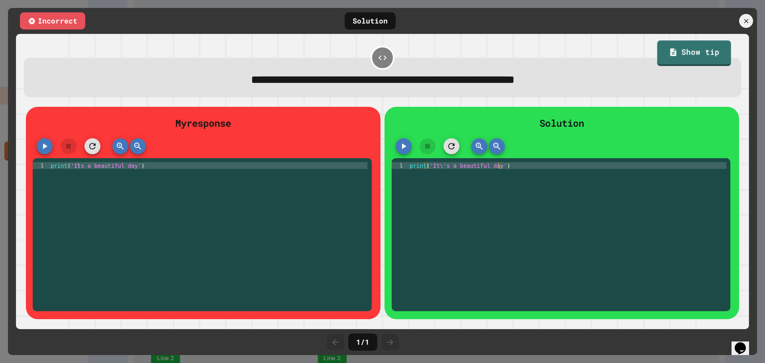
click at [740, 27] on div at bounding box center [714, 21] width 88 height 14
click at [744, 22] on icon at bounding box center [746, 21] width 8 height 8
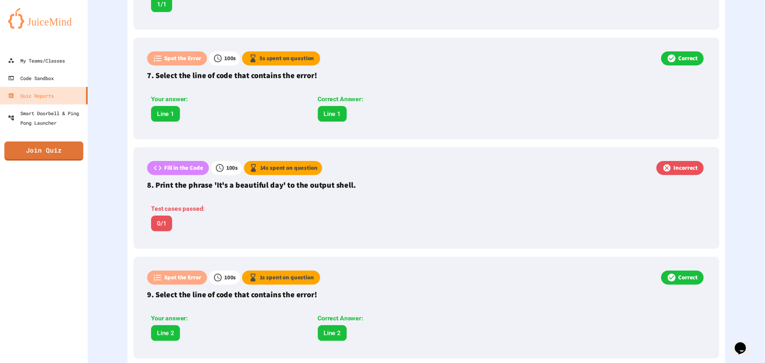
scroll to position [917, 0]
